Goal: Transaction & Acquisition: Purchase product/service

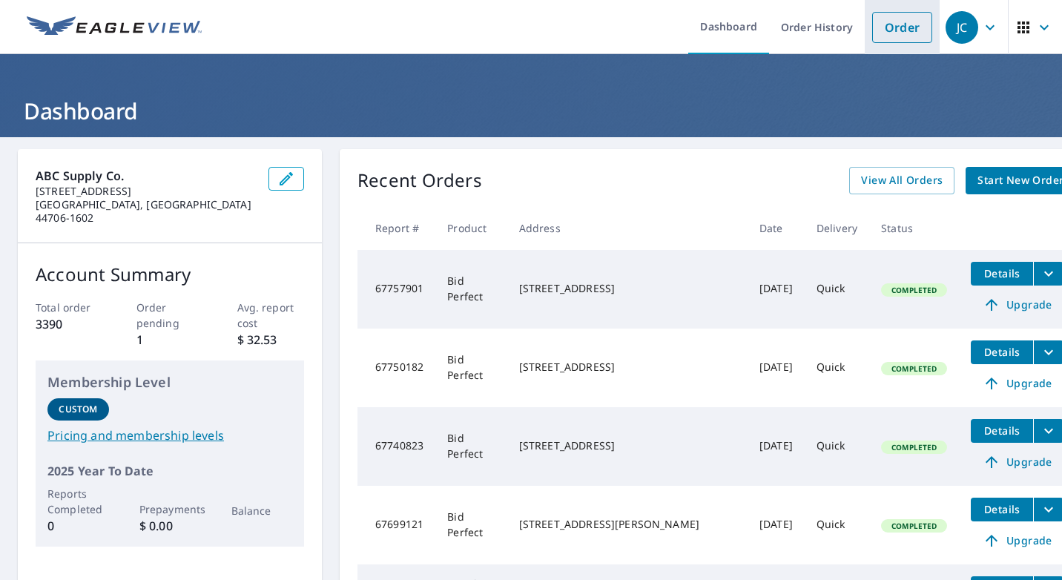
click at [894, 24] on link "Order" at bounding box center [902, 27] width 60 height 31
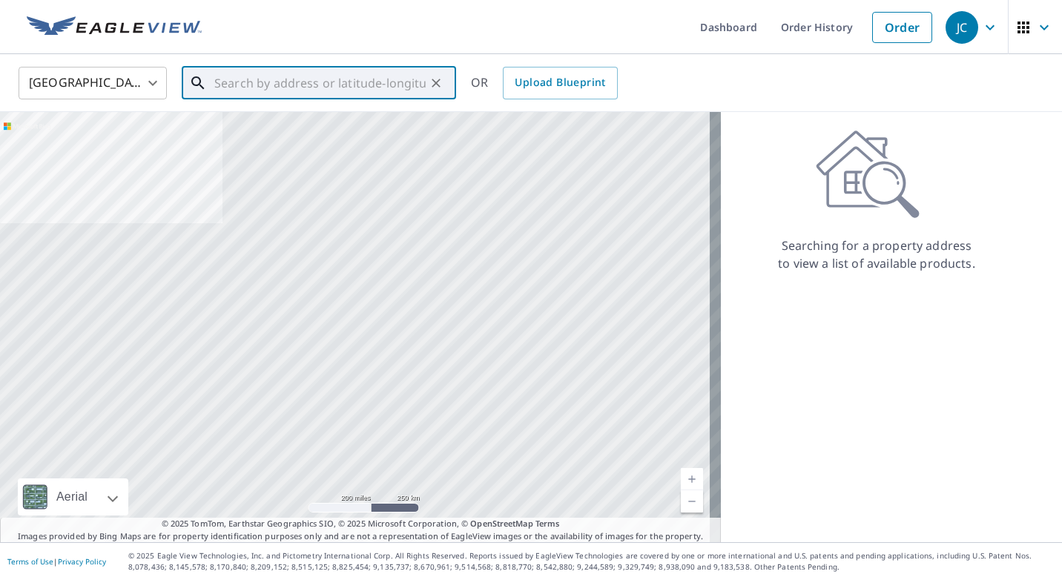
click at [300, 75] on input "text" at bounding box center [319, 83] width 211 height 42
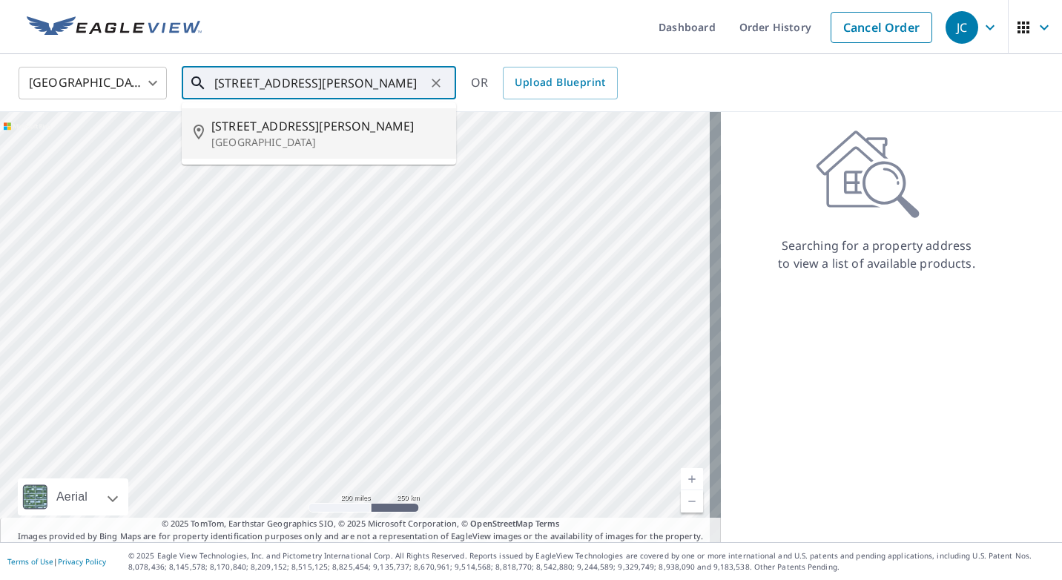
click at [284, 129] on span "[STREET_ADDRESS][PERSON_NAME]" at bounding box center [327, 126] width 233 height 18
type input "[STREET_ADDRESS][PERSON_NAME]"
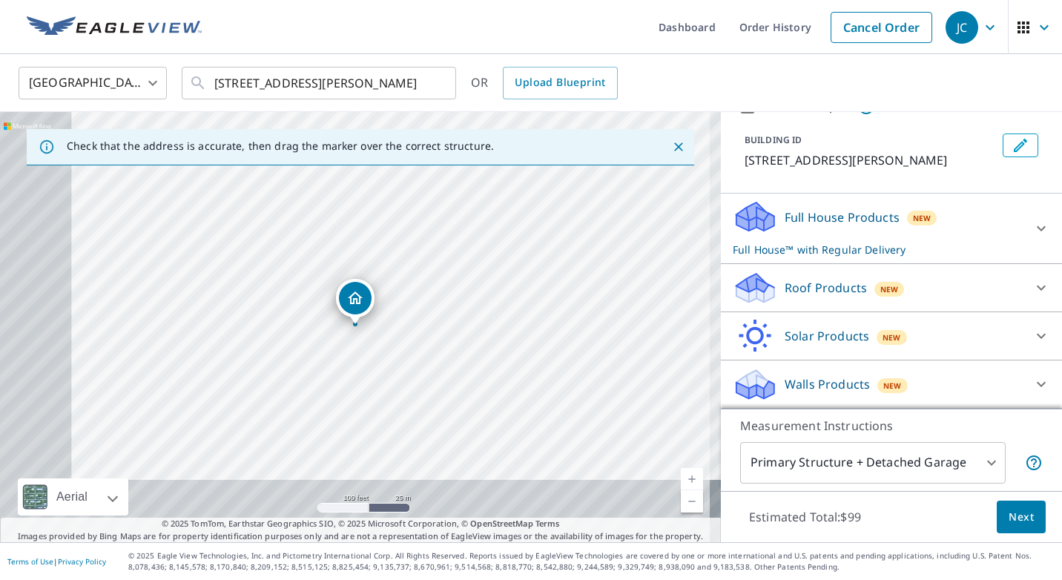
scroll to position [72, 0]
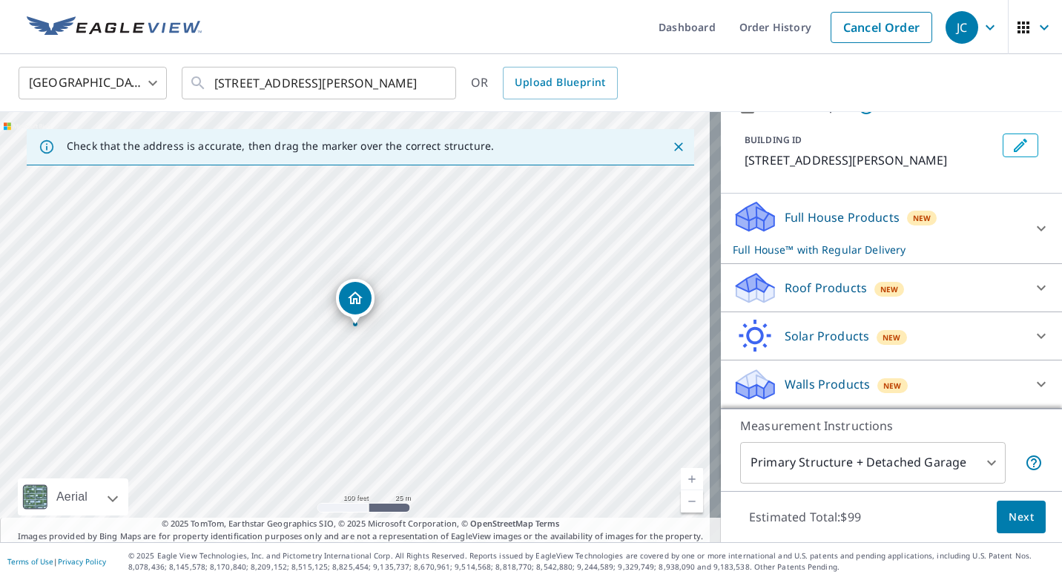
click at [1023, 281] on div at bounding box center [1041, 288] width 36 height 36
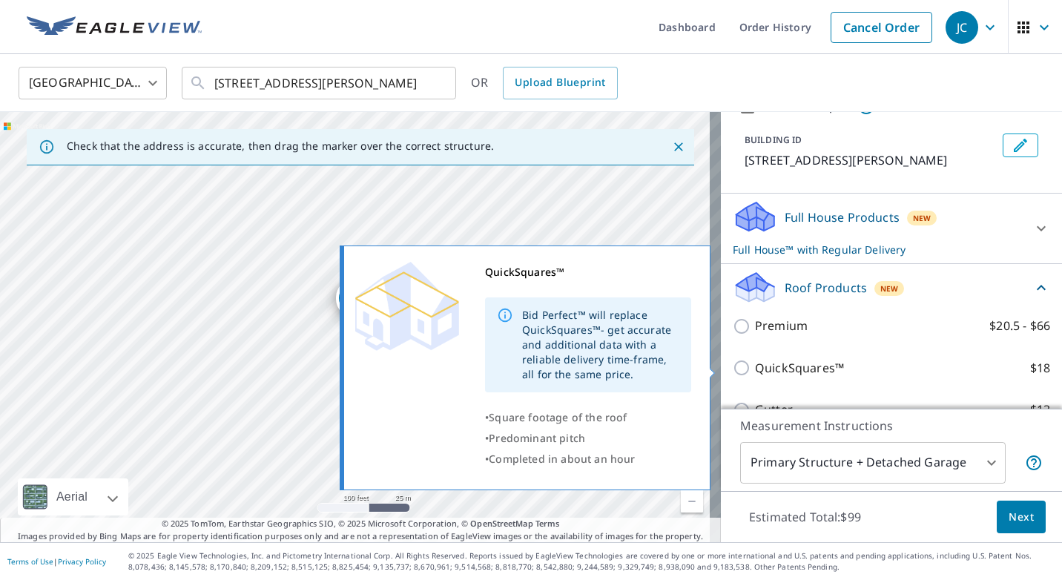
click at [786, 365] on p "QuickSquares™" at bounding box center [799, 368] width 89 height 19
click at [755, 365] on input "QuickSquares™ $18" at bounding box center [744, 368] width 22 height 18
checkbox input "true"
checkbox input "false"
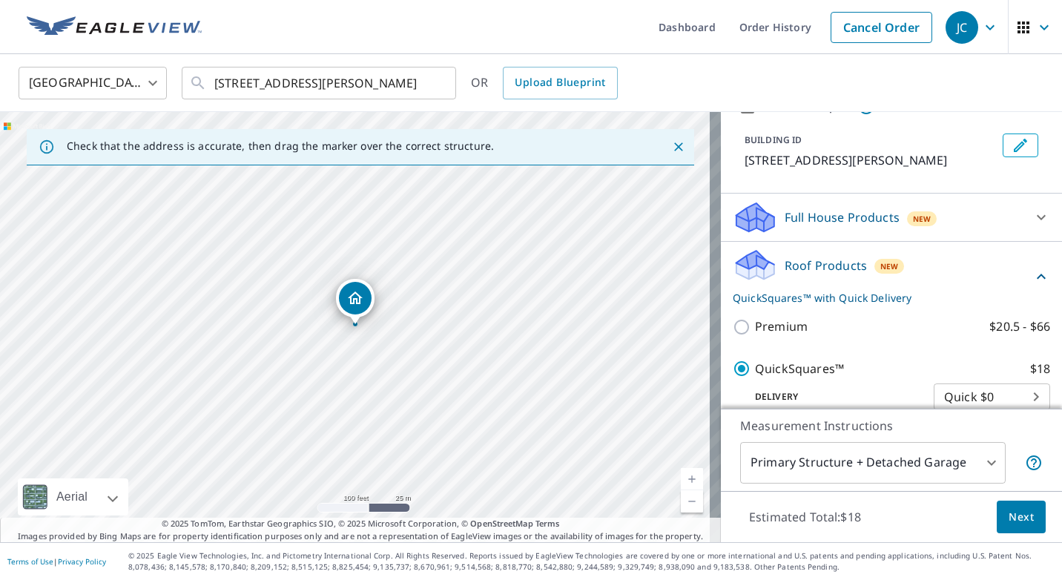
click at [1009, 519] on span "Next" at bounding box center [1020, 517] width 25 height 19
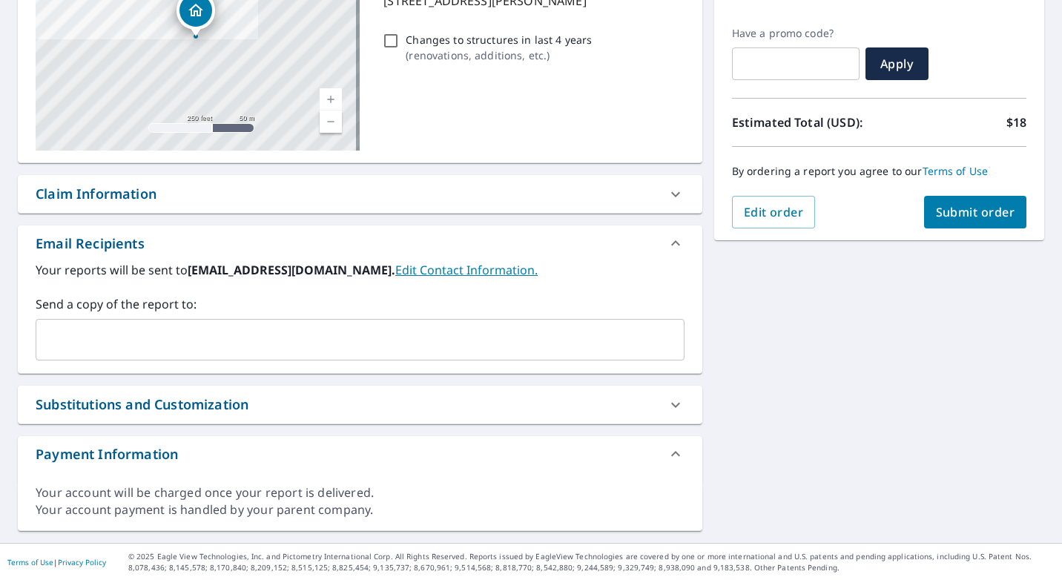
scroll to position [234, 0]
click at [267, 334] on input "text" at bounding box center [348, 339] width 613 height 28
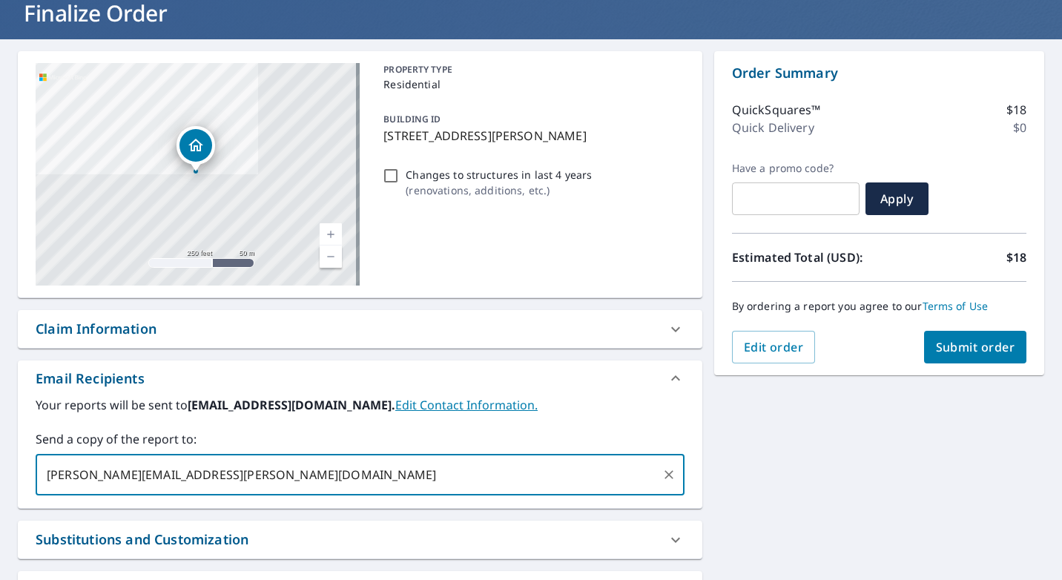
scroll to position [85, 0]
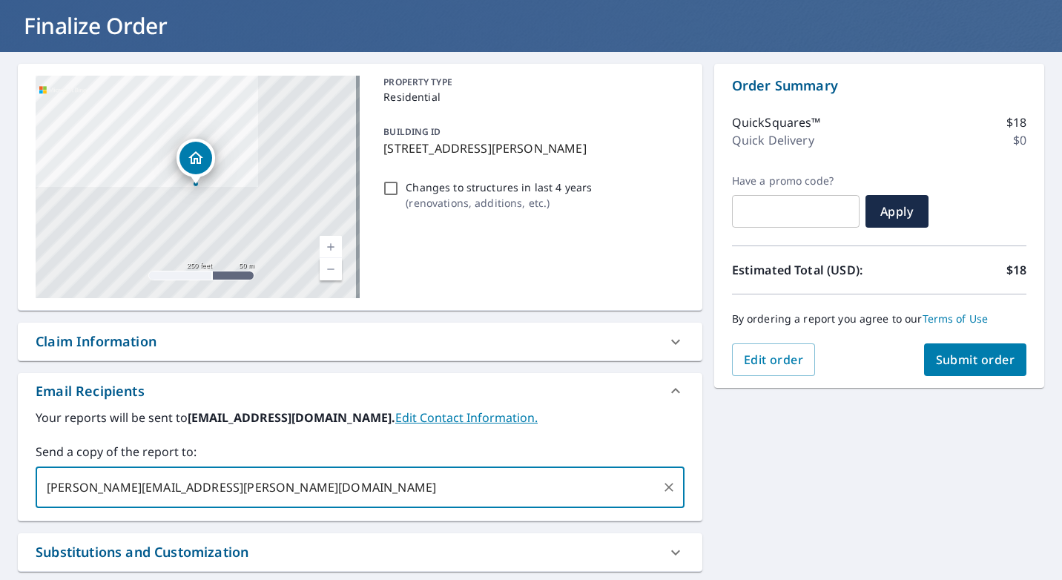
type input "[PERSON_NAME][EMAIL_ADDRESS][PERSON_NAME][DOMAIN_NAME]"
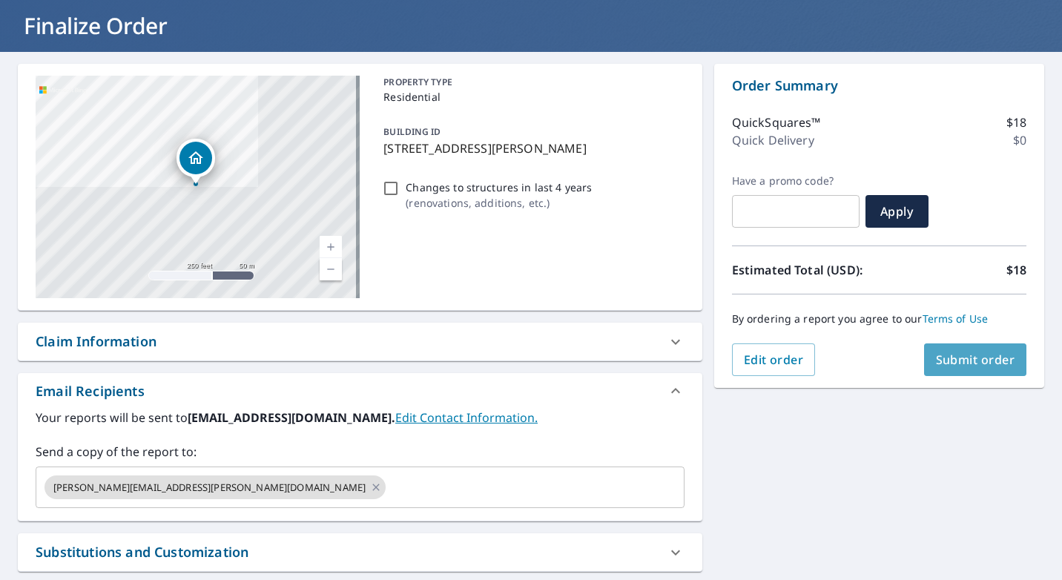
click at [993, 363] on span "Submit order" at bounding box center [975, 359] width 79 height 16
checkbox input "true"
